Goal: Use online tool/utility: Utilize a website feature to perform a specific function

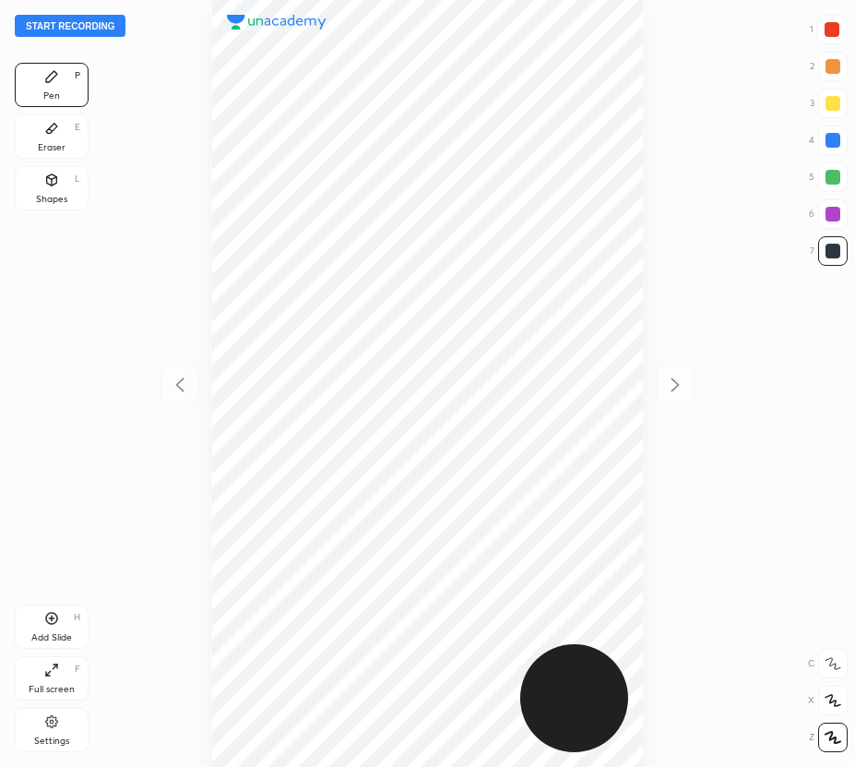
scroll to position [767, 560]
click at [81, 25] on button "Start recording" at bounding box center [70, 26] width 111 height 22
click at [835, 26] on div at bounding box center [832, 29] width 15 height 15
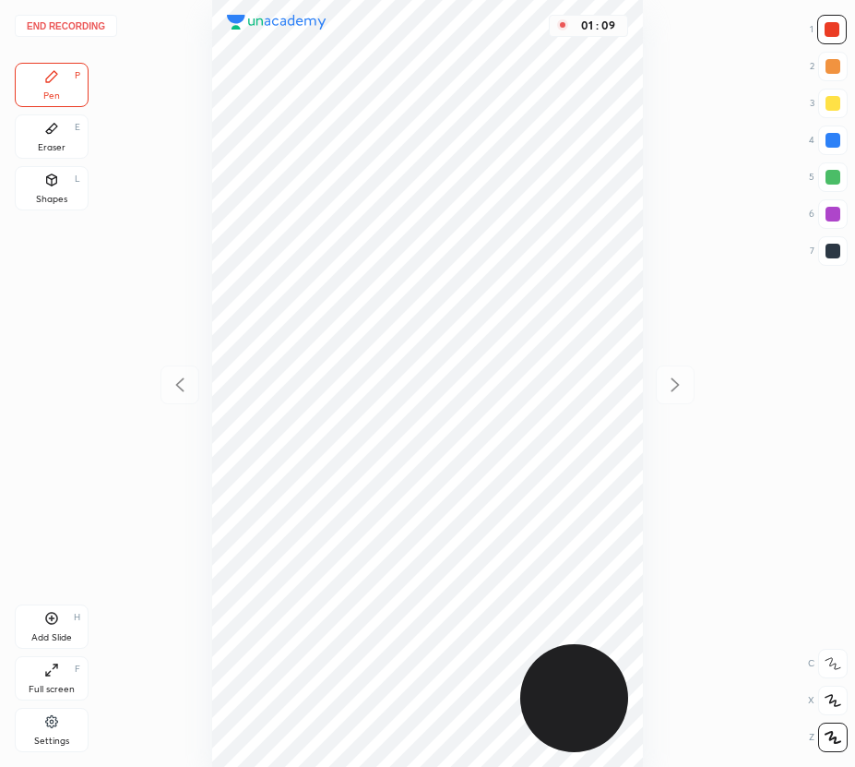
click at [53, 626] on div "Add Slide H" at bounding box center [52, 626] width 74 height 44
click at [841, 139] on div at bounding box center [833, 140] width 30 height 30
drag, startPoint x: 53, startPoint y: 142, endPoint x: 85, endPoint y: 162, distance: 38.1
click at [59, 147] on div "Eraser" at bounding box center [52, 147] width 28 height 9
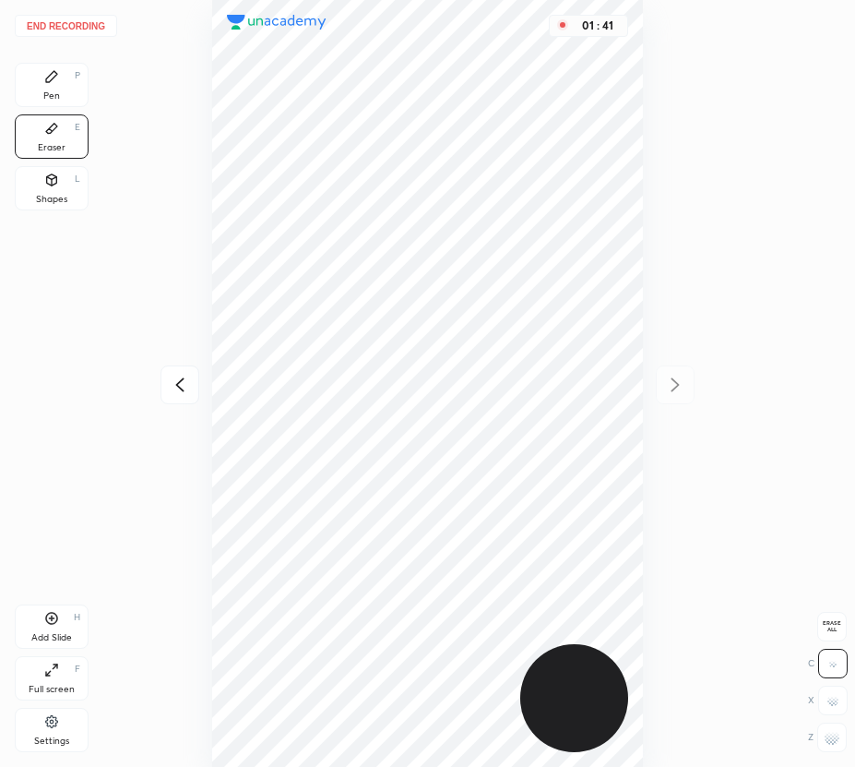
click at [59, 95] on div "Pen" at bounding box center [51, 95] width 17 height 9
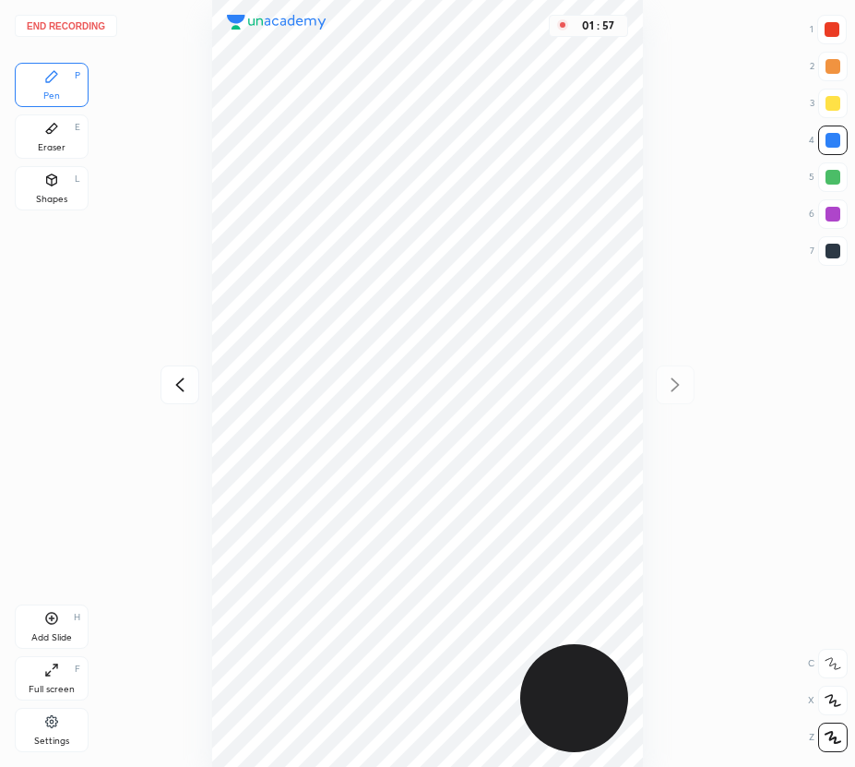
drag, startPoint x: 833, startPoint y: 209, endPoint x: 664, endPoint y: 350, distance: 219.5
click at [831, 214] on div at bounding box center [833, 214] width 15 height 15
drag, startPoint x: 50, startPoint y: 626, endPoint x: 54, endPoint y: 654, distance: 29.0
click at [50, 626] on div "Add Slide H" at bounding box center [52, 626] width 74 height 44
drag, startPoint x: 64, startPoint y: 141, endPoint x: 109, endPoint y: 150, distance: 46.1
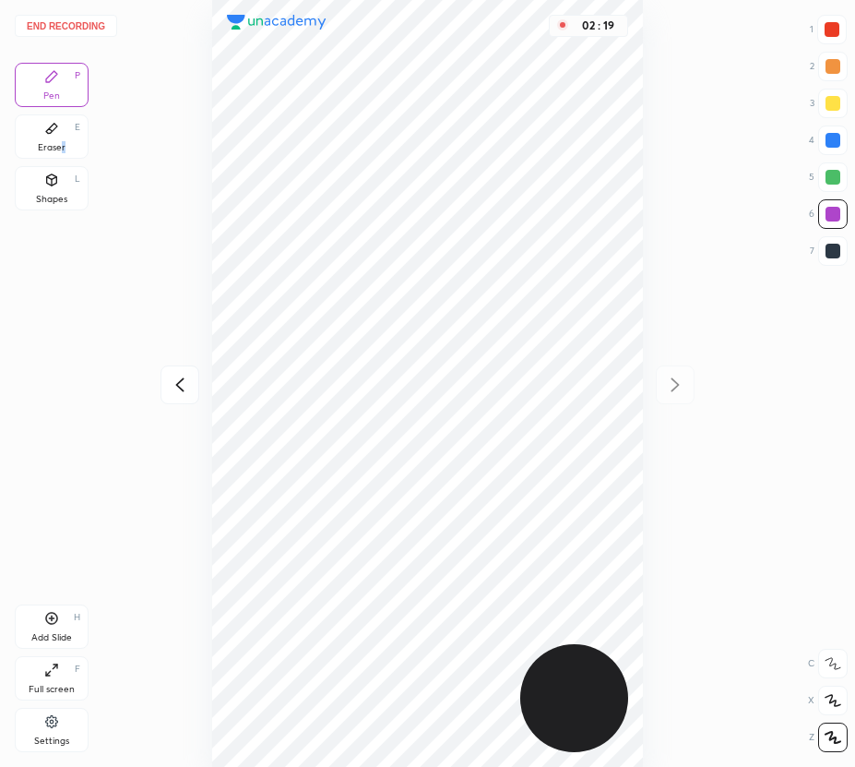
click at [74, 148] on div "Eraser E" at bounding box center [52, 136] width 74 height 44
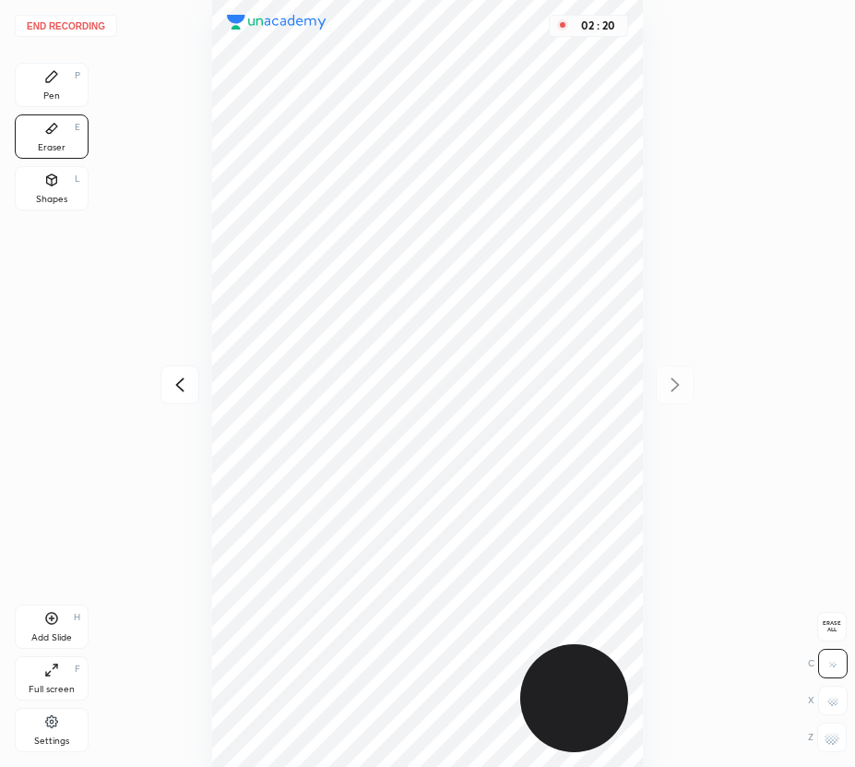
click at [177, 387] on icon at bounding box center [180, 385] width 22 height 22
drag, startPoint x: 670, startPoint y: 383, endPoint x: 648, endPoint y: 378, distance: 22.6
click at [668, 384] on icon at bounding box center [675, 385] width 22 height 22
drag, startPoint x: 64, startPoint y: 79, endPoint x: 124, endPoint y: 109, distance: 66.8
click at [64, 83] on div "Pen P" at bounding box center [52, 85] width 74 height 44
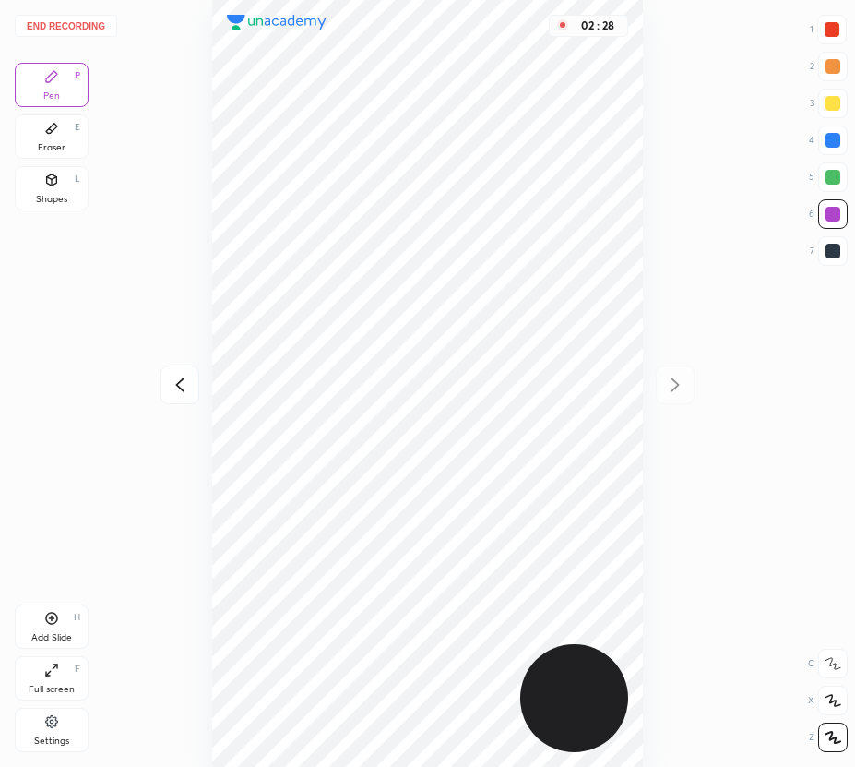
click at [171, 375] on icon at bounding box center [180, 385] width 22 height 22
drag, startPoint x: 677, startPoint y: 384, endPoint x: 667, endPoint y: 351, distance: 34.7
click at [678, 384] on icon at bounding box center [676, 384] width 8 height 14
drag, startPoint x: 63, startPoint y: 142, endPoint x: 128, endPoint y: 177, distance: 74.3
click at [66, 151] on div "Eraser E" at bounding box center [52, 136] width 74 height 44
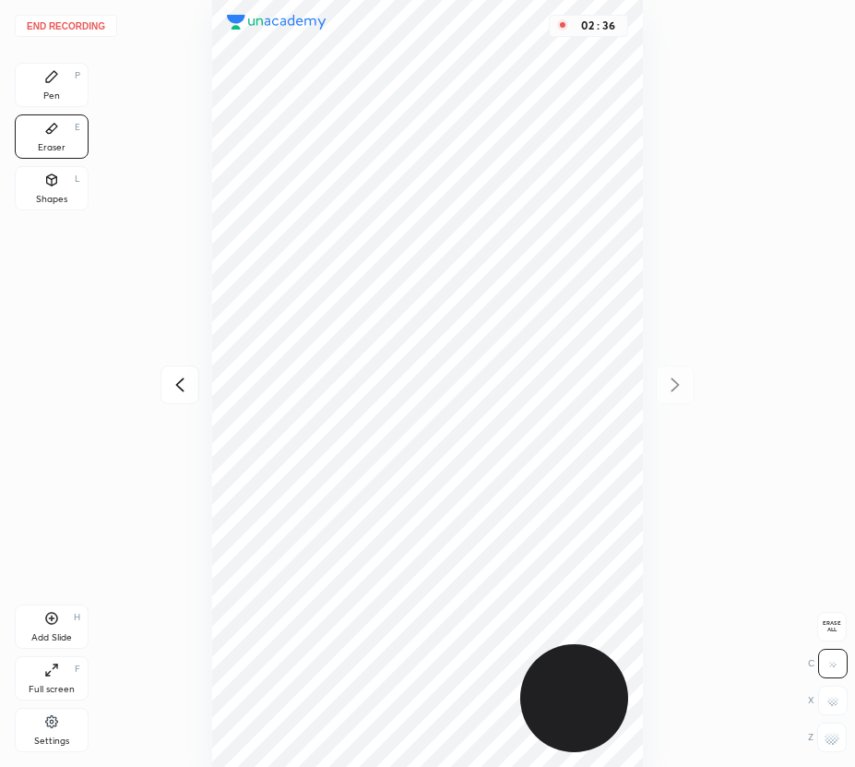
drag, startPoint x: 52, startPoint y: 89, endPoint x: 68, endPoint y: 106, distance: 24.1
click at [54, 96] on div "Pen P" at bounding box center [52, 85] width 74 height 44
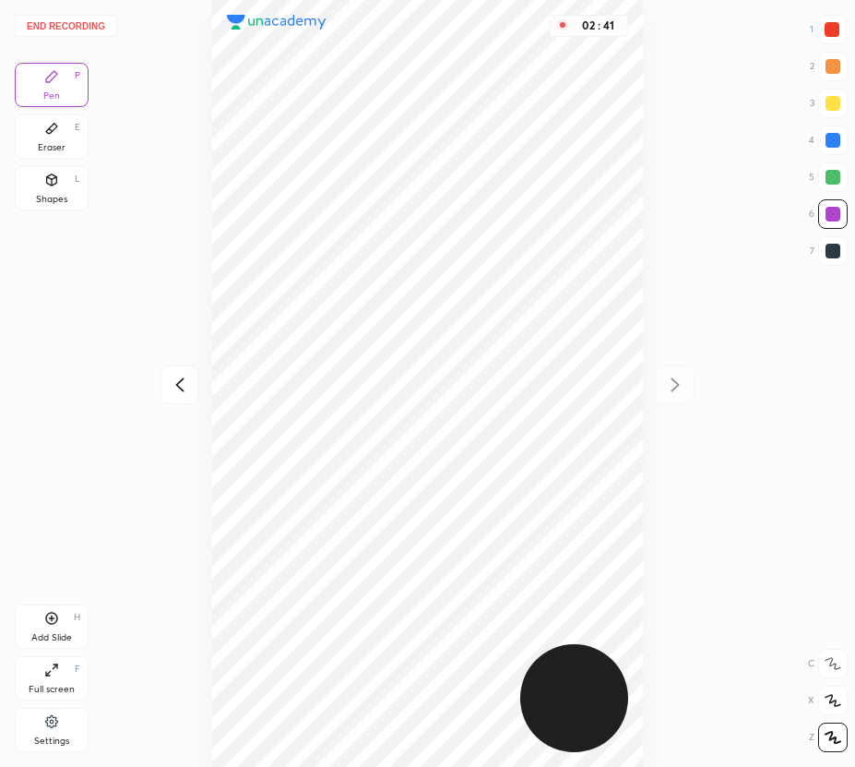
click at [832, 109] on div at bounding box center [833, 103] width 15 height 15
click at [835, 215] on div at bounding box center [833, 214] width 15 height 15
drag, startPoint x: 839, startPoint y: 175, endPoint x: 808, endPoint y: 222, distance: 56.0
click at [839, 176] on div at bounding box center [833, 177] width 30 height 30
click at [72, 31] on button "End recording" at bounding box center [66, 26] width 102 height 22
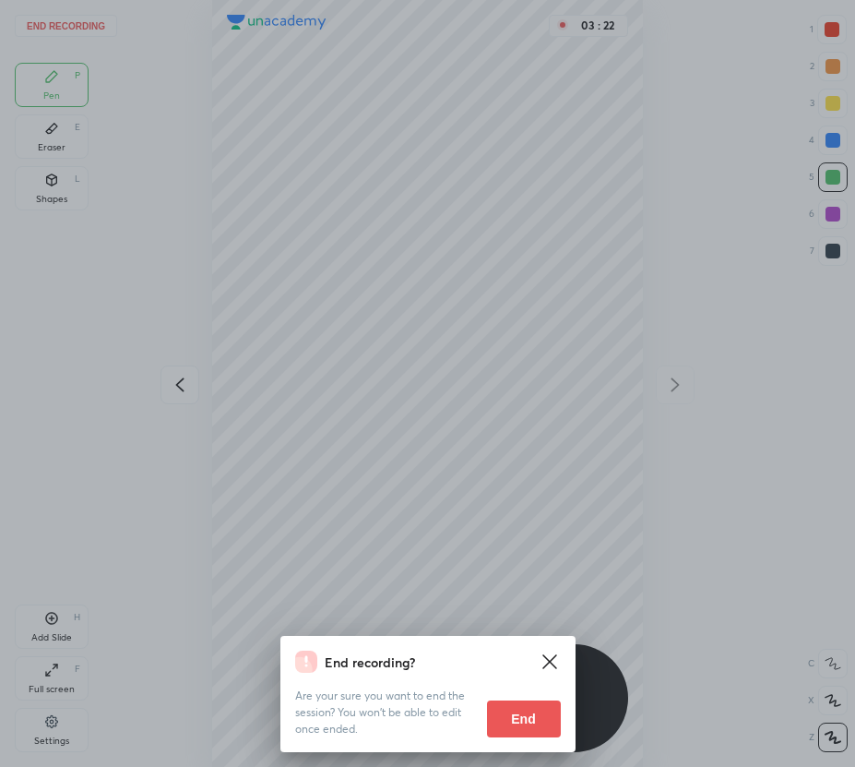
drag, startPoint x: 518, startPoint y: 711, endPoint x: 481, endPoint y: 725, distance: 39.4
click at [517, 711] on button "End" at bounding box center [524, 718] width 74 height 37
